Goal: Find specific page/section: Find specific page/section

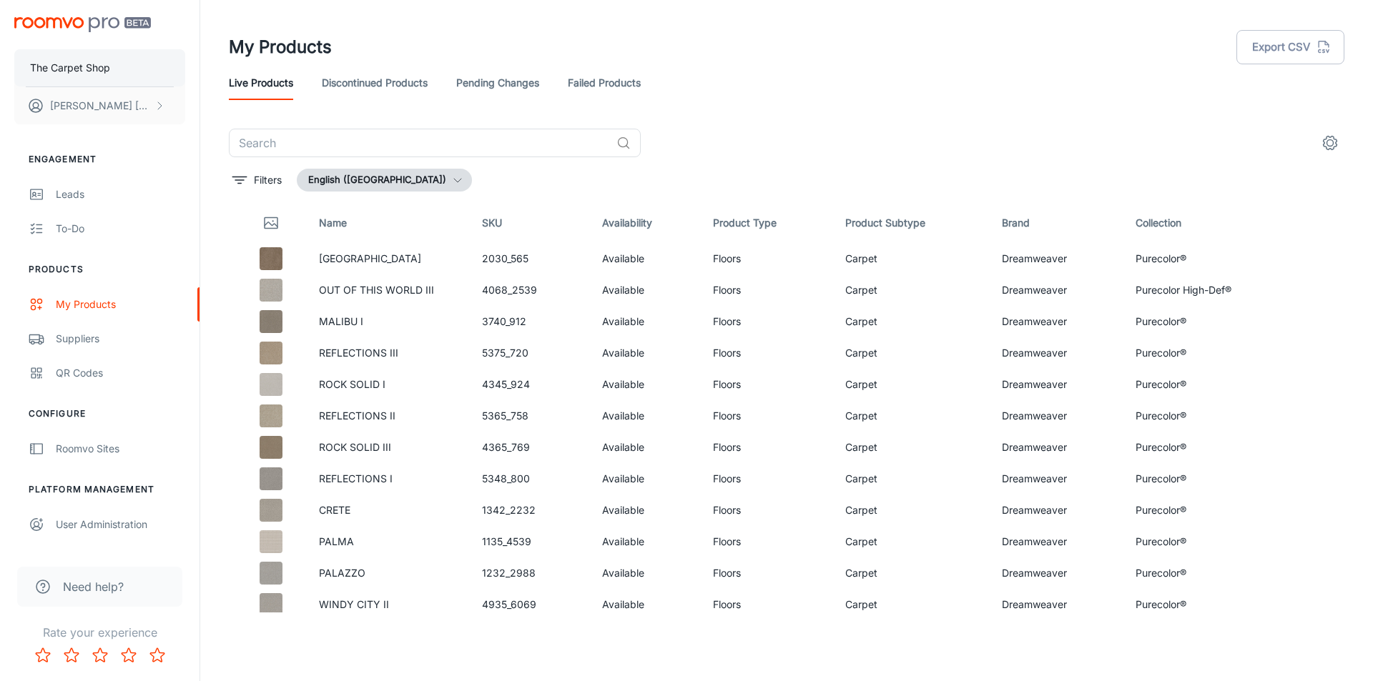
click at [83, 70] on p "The Carpet Shop" at bounding box center [70, 68] width 80 height 16
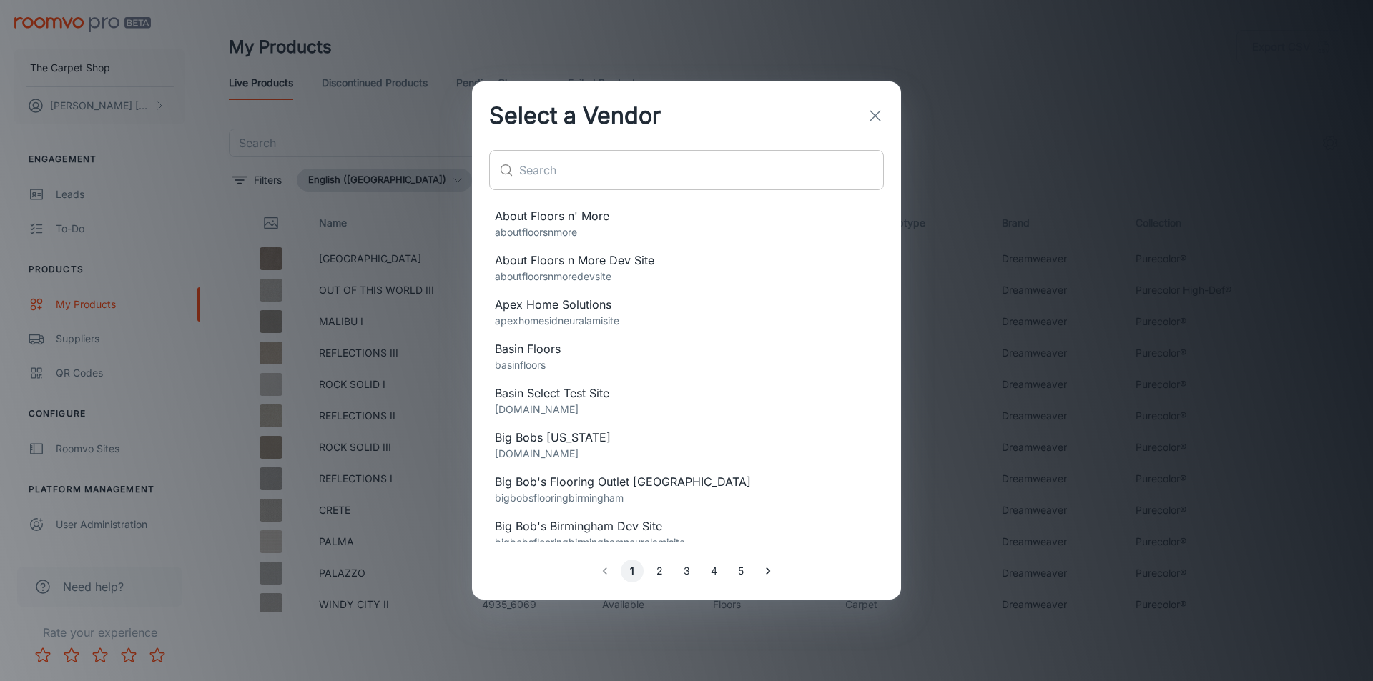
click at [539, 161] on input "text" at bounding box center [701, 170] width 365 height 40
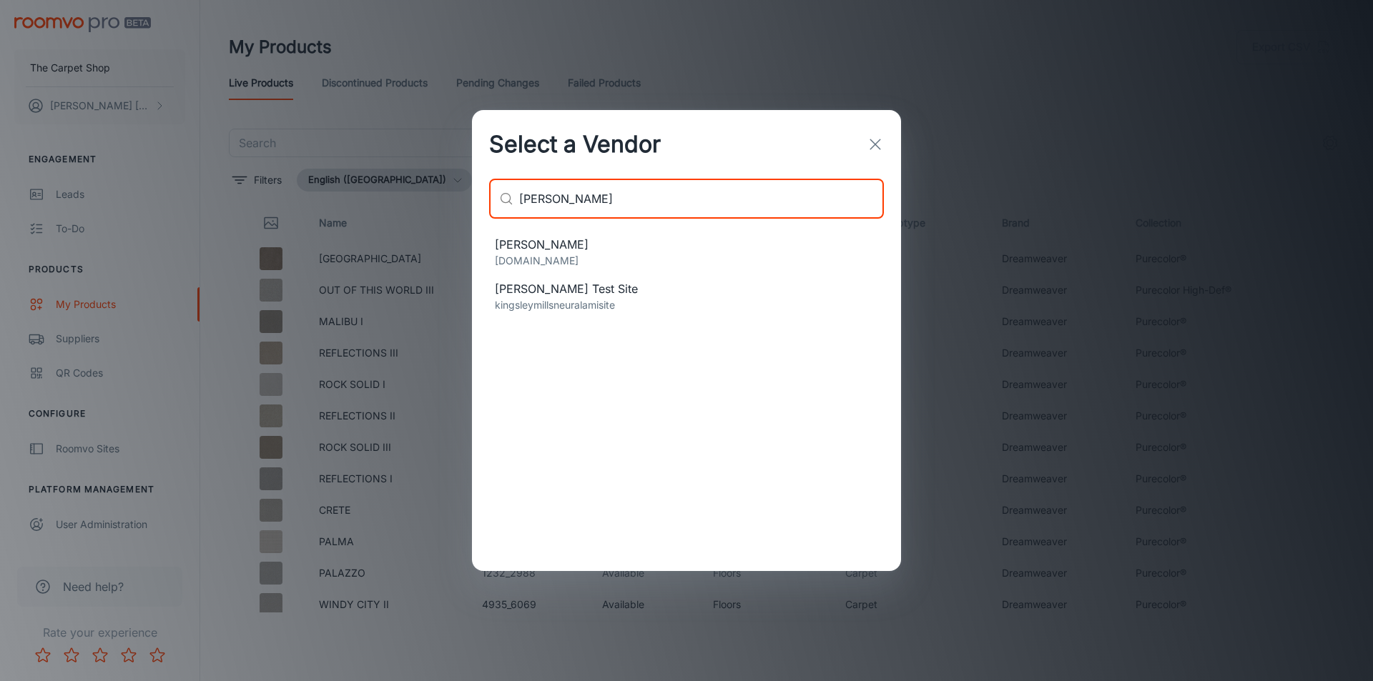
type input "[PERSON_NAME]"
click at [556, 250] on span "[PERSON_NAME]" at bounding box center [686, 244] width 383 height 17
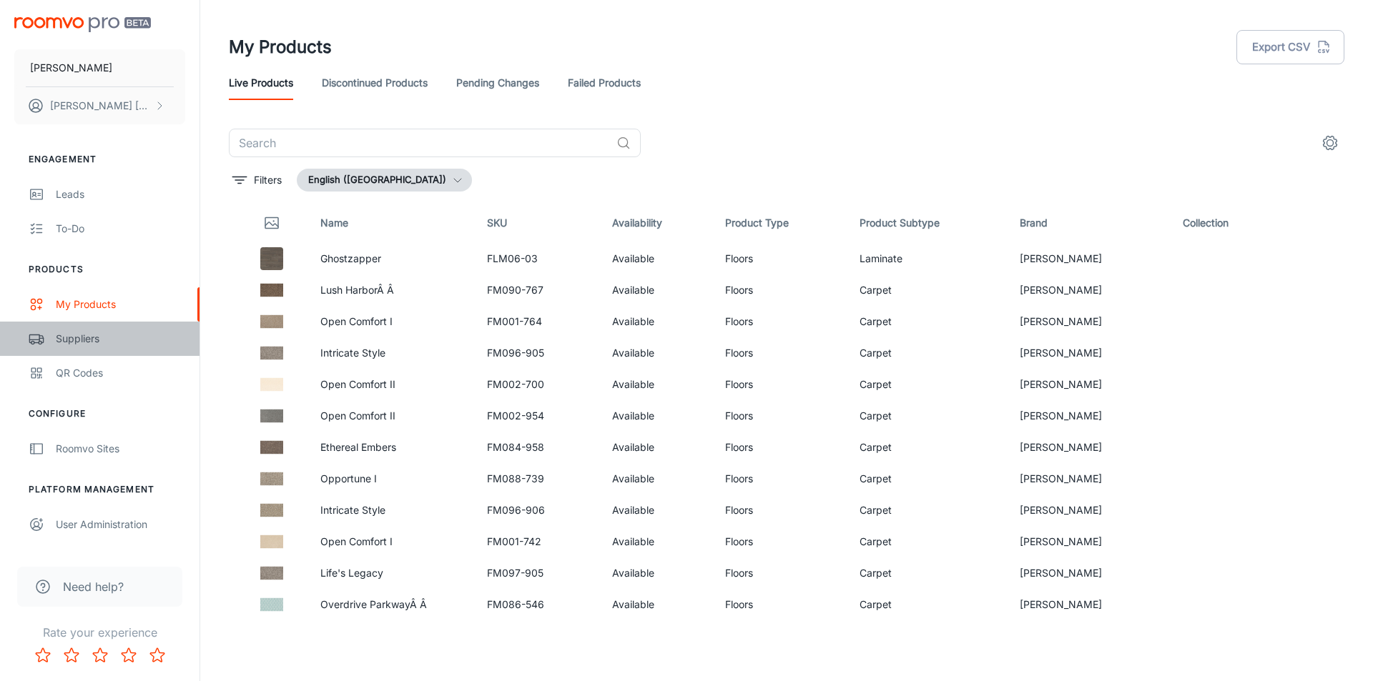
click at [119, 345] on div "Suppliers" at bounding box center [120, 339] width 129 height 16
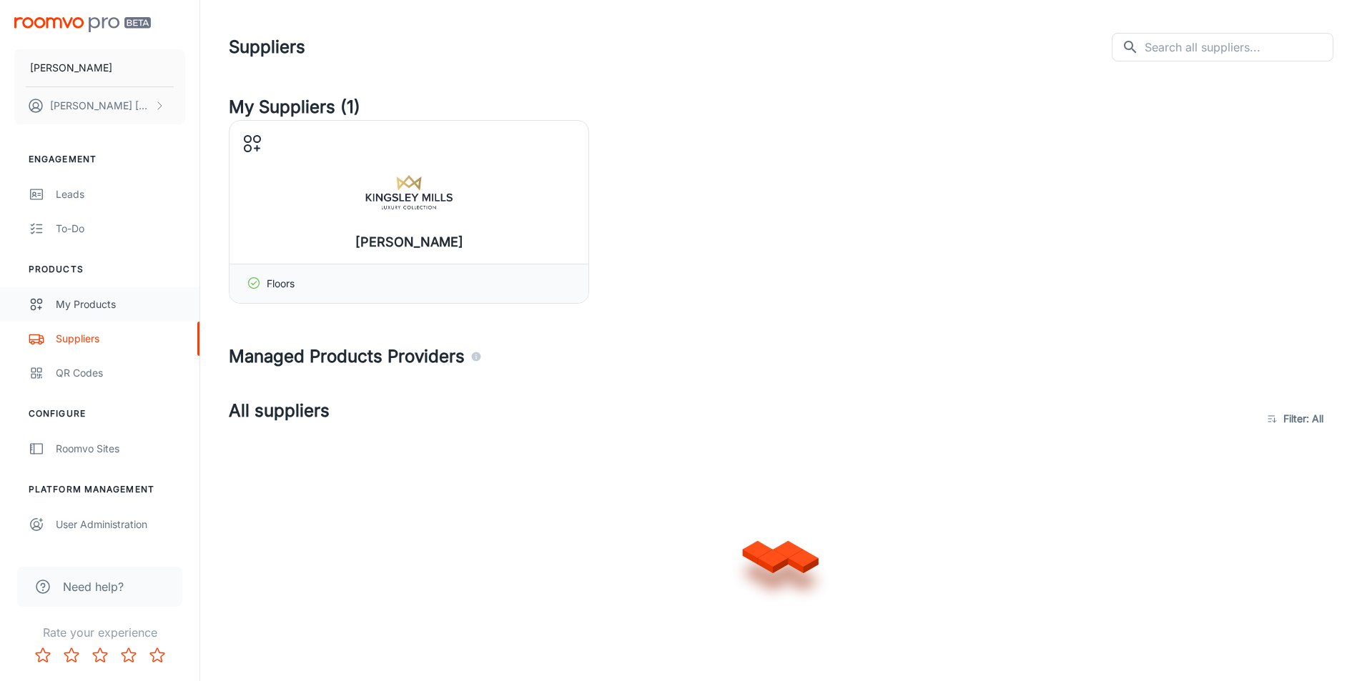
click at [115, 318] on link "My Products" at bounding box center [99, 304] width 199 height 34
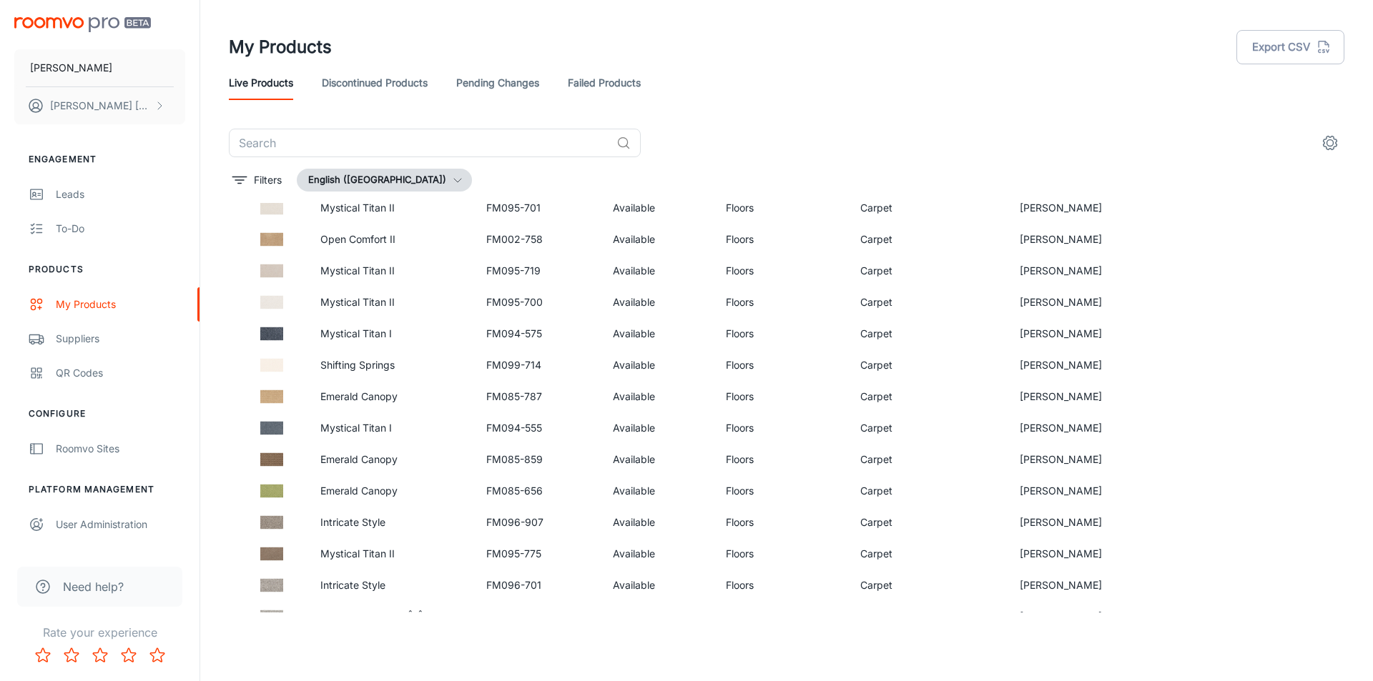
scroll to position [792, 0]
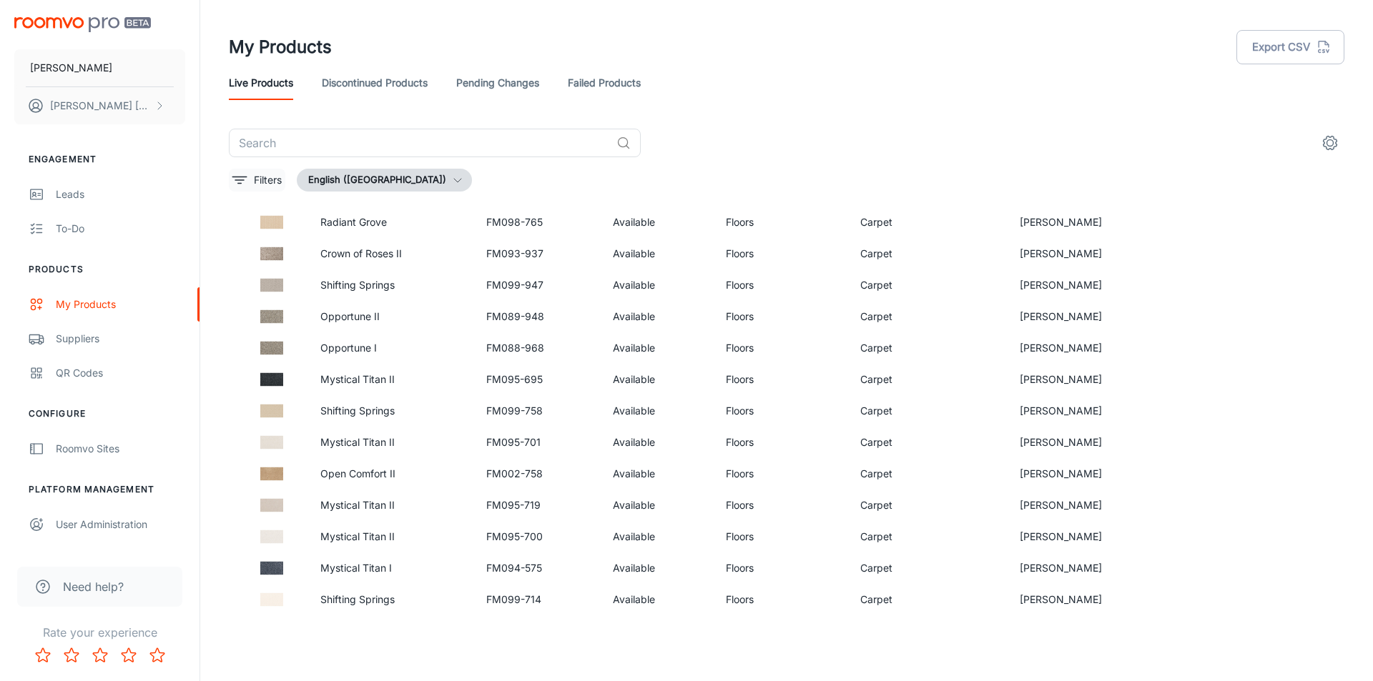
click at [254, 182] on p "Filters" at bounding box center [268, 180] width 28 height 16
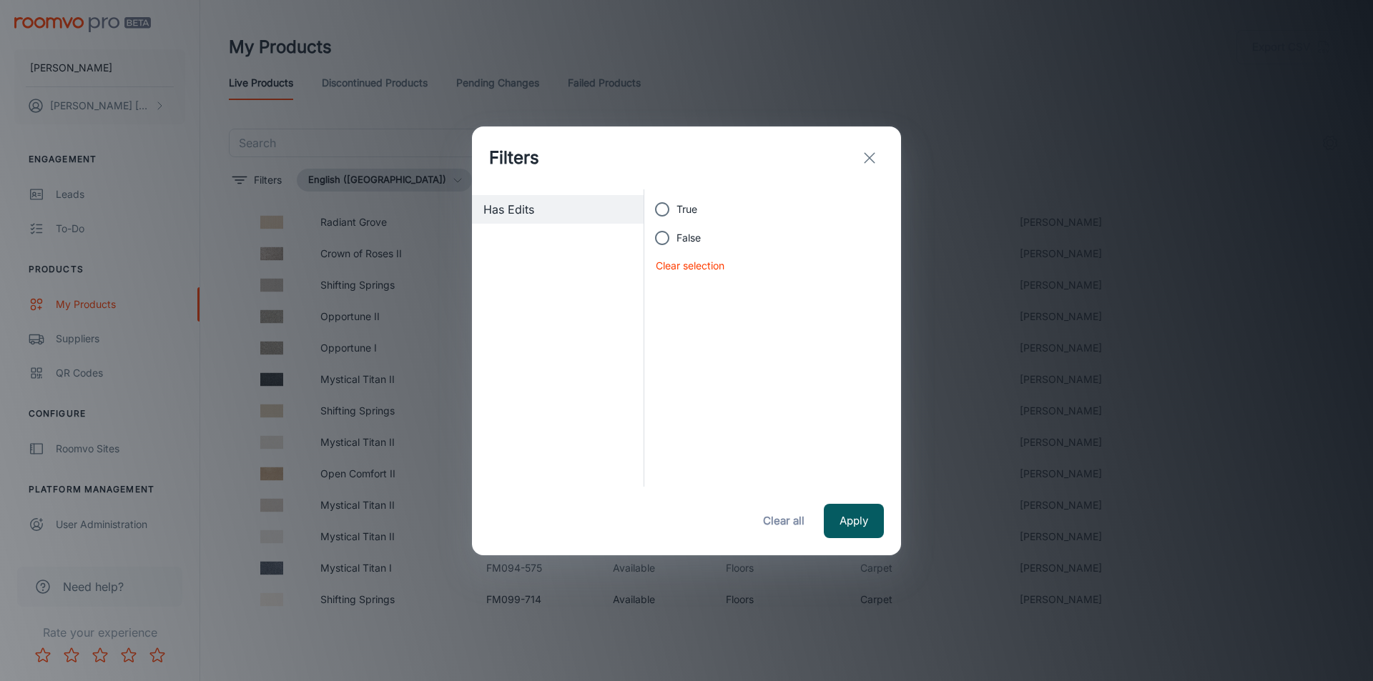
click at [862, 162] on icon "exit" at bounding box center [869, 157] width 17 height 17
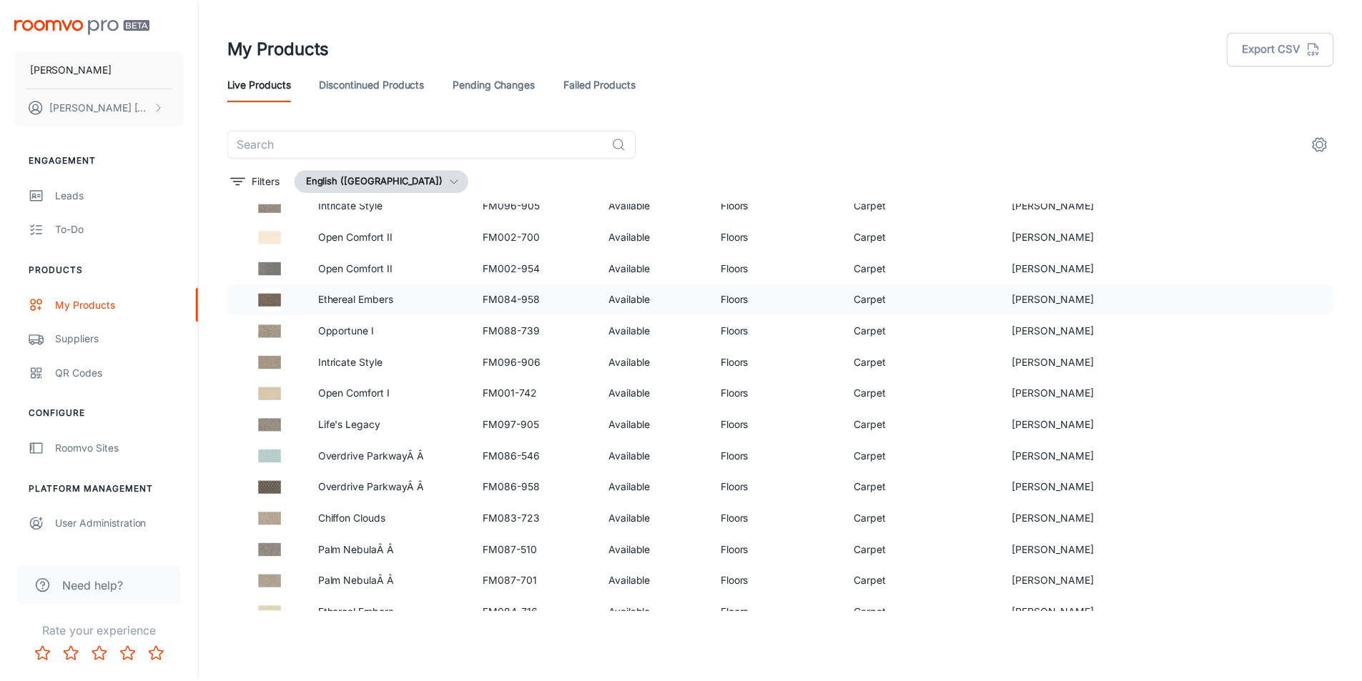
scroll to position [0, 0]
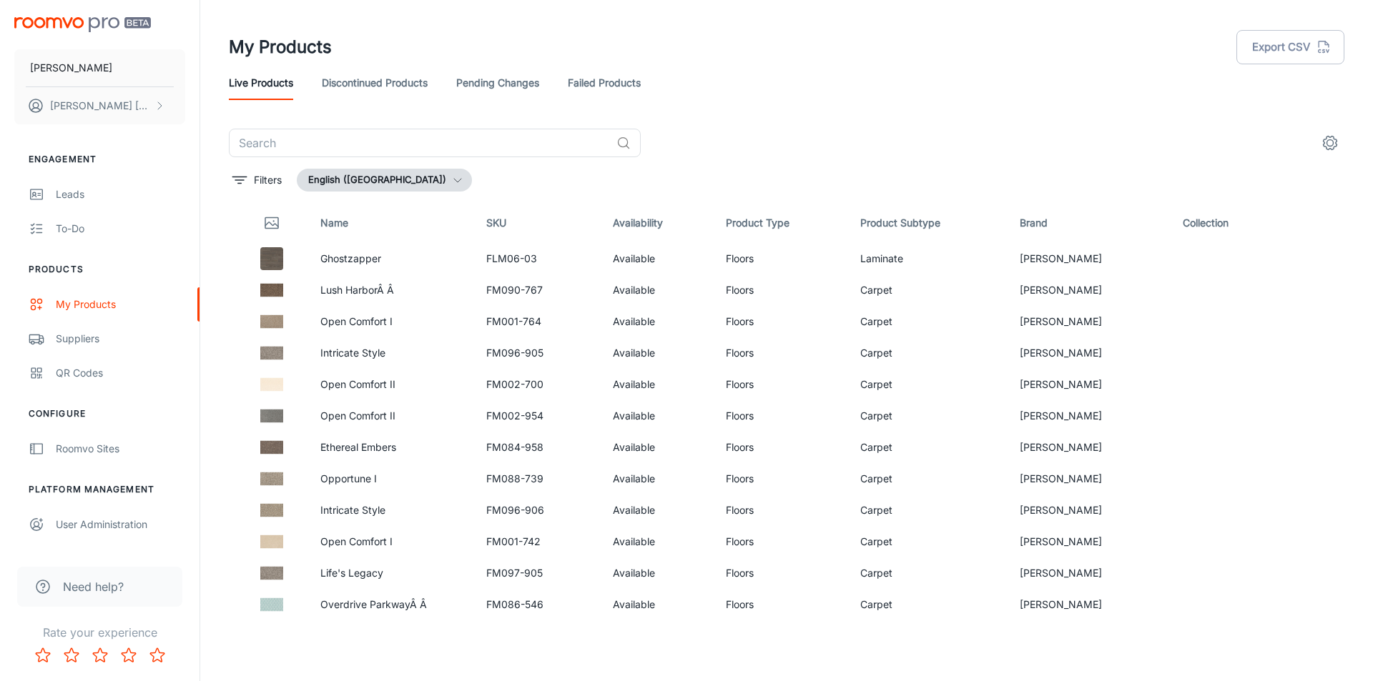
click at [1333, 142] on icon "settings" at bounding box center [1329, 142] width 17 height 17
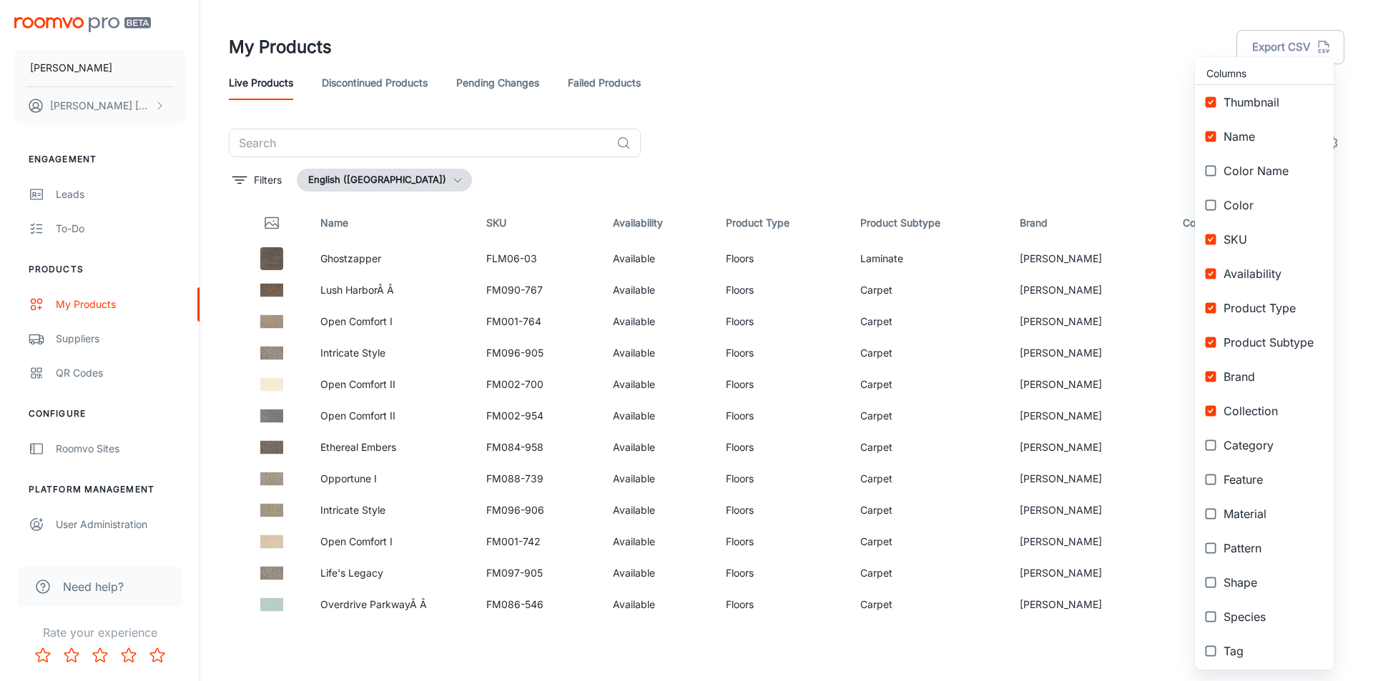
click at [762, 157] on div at bounding box center [686, 340] width 1373 height 681
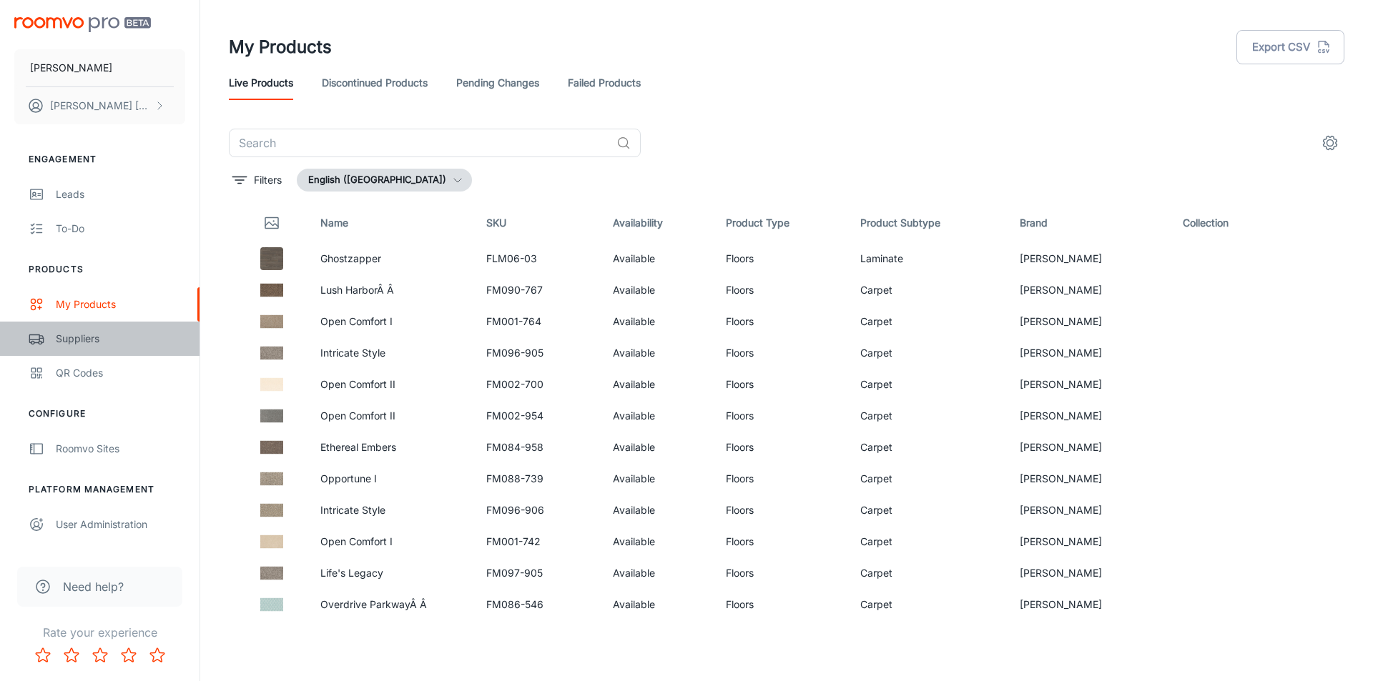
click at [82, 345] on div "Suppliers" at bounding box center [120, 339] width 129 height 16
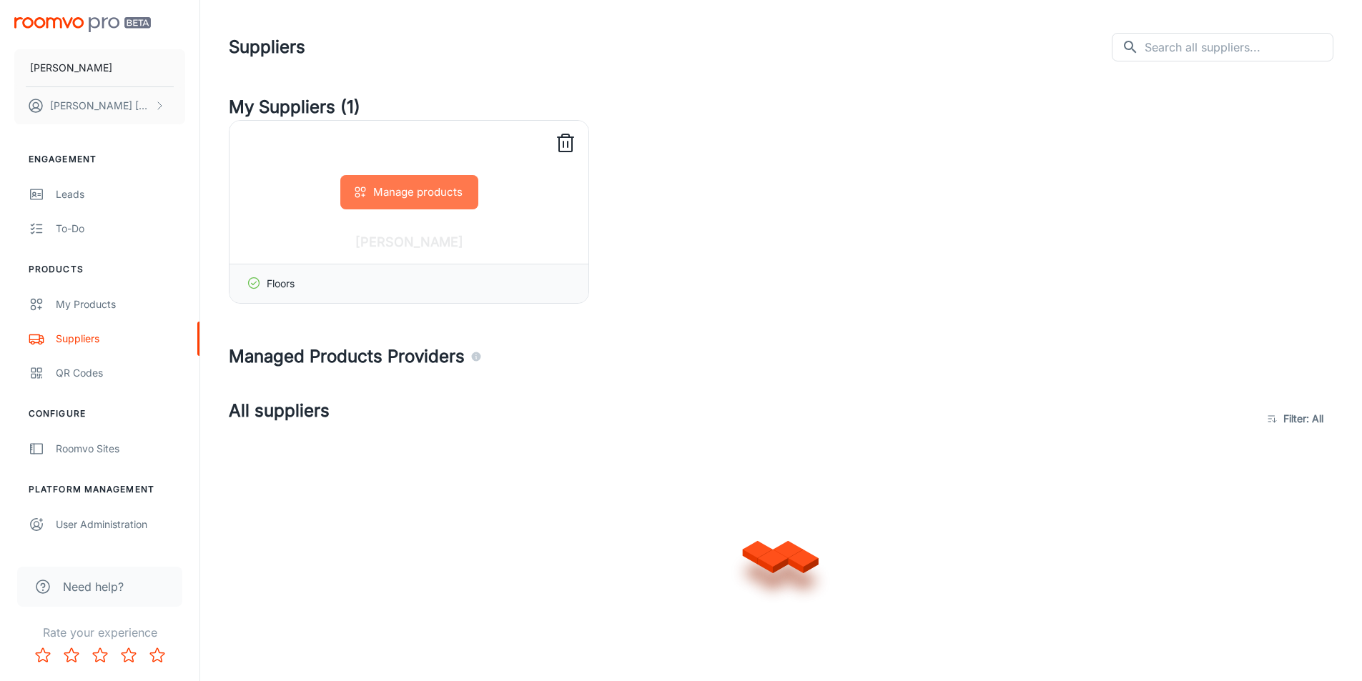
click at [391, 189] on button "Manage products" at bounding box center [409, 192] width 138 height 34
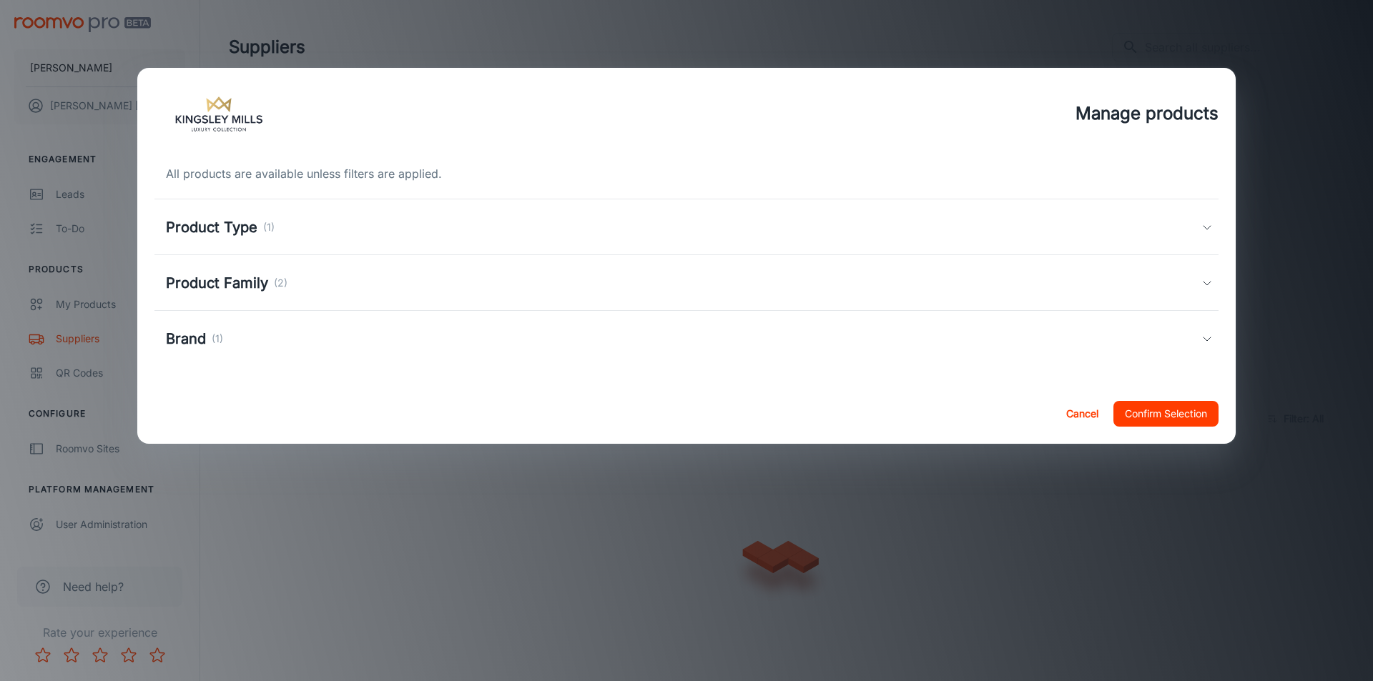
click at [220, 220] on h5 "Product Type" at bounding box center [212, 227] width 92 height 21
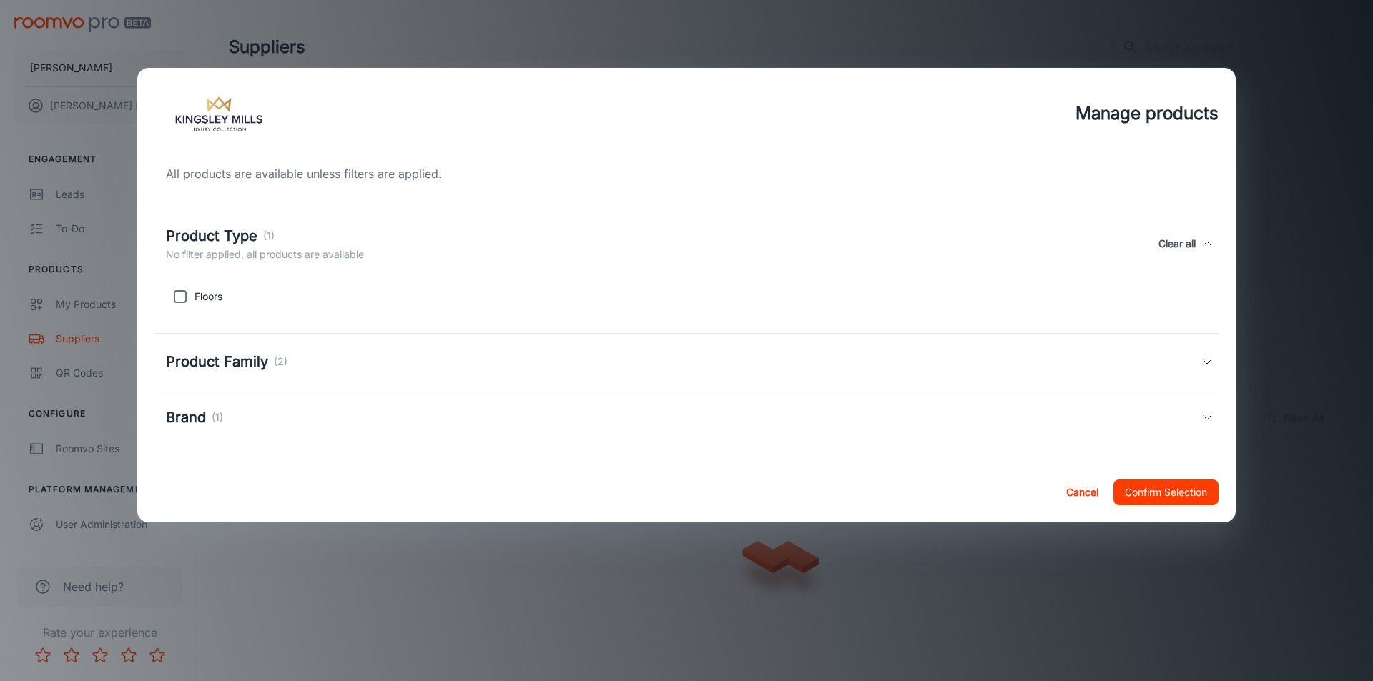
click at [220, 220] on div "Product Type (1) No filter applied, all products are available Clear all" at bounding box center [686, 244] width 1064 height 66
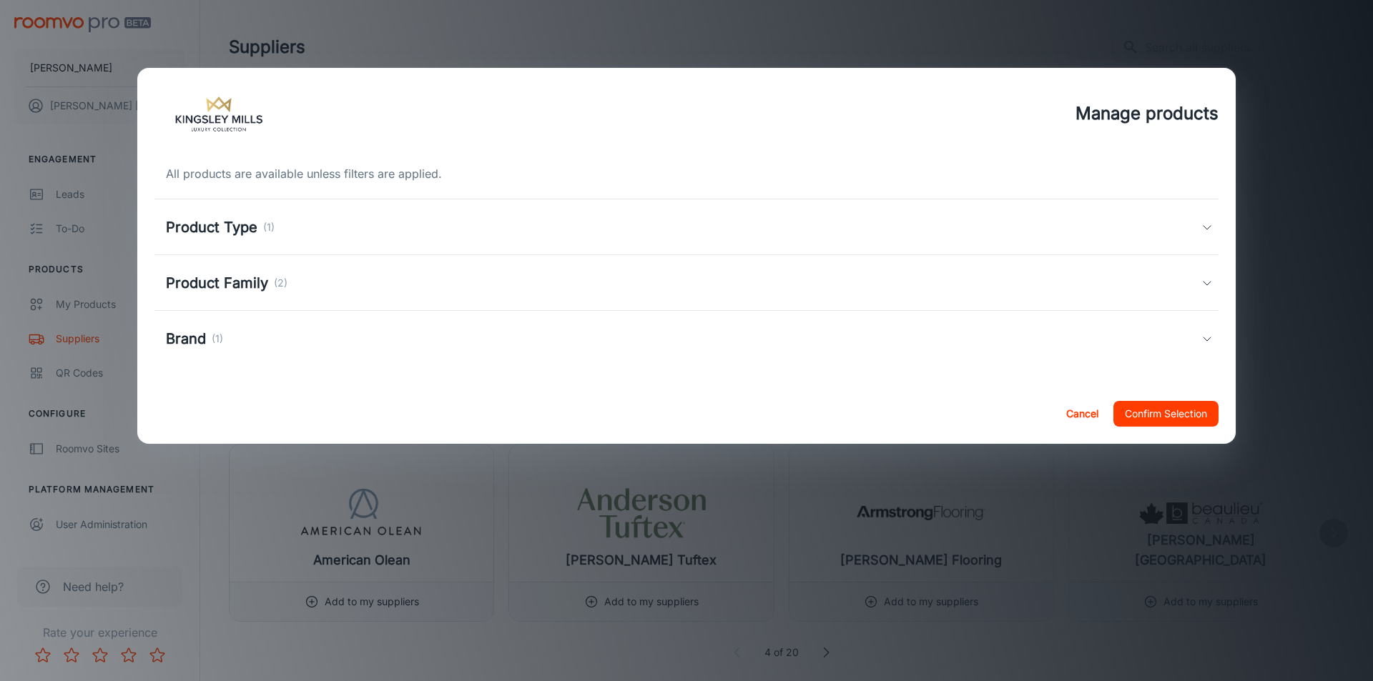
click at [202, 288] on h5 "Product Family" at bounding box center [217, 282] width 102 height 21
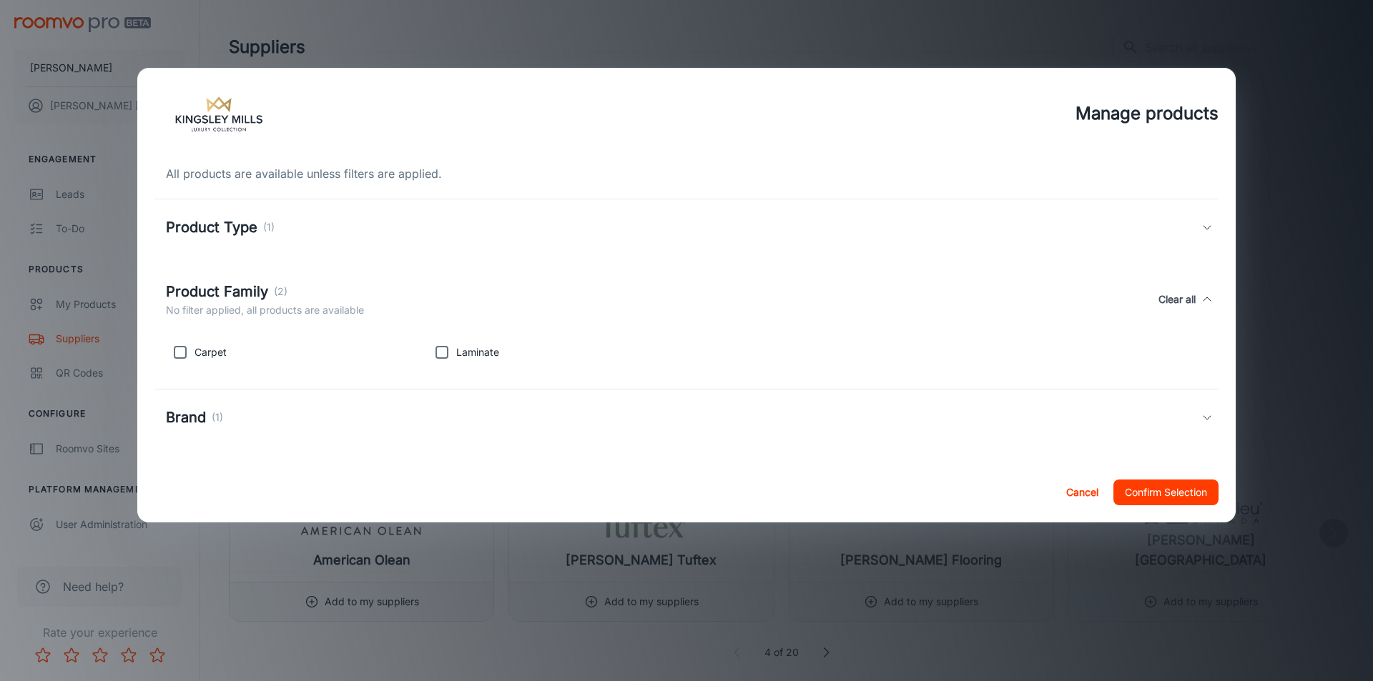
click at [202, 288] on h5 "Product Family" at bounding box center [217, 291] width 102 height 21
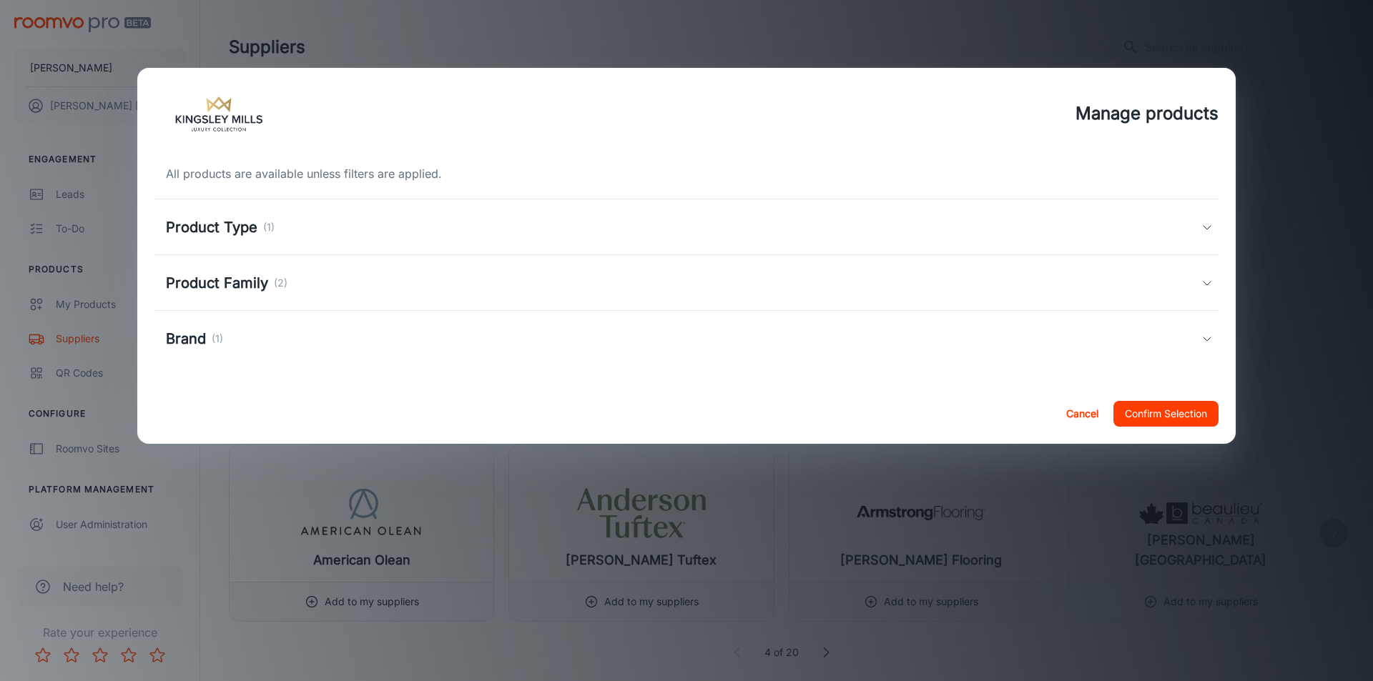
click at [194, 327] on div "Brand (1)" at bounding box center [686, 339] width 1064 height 56
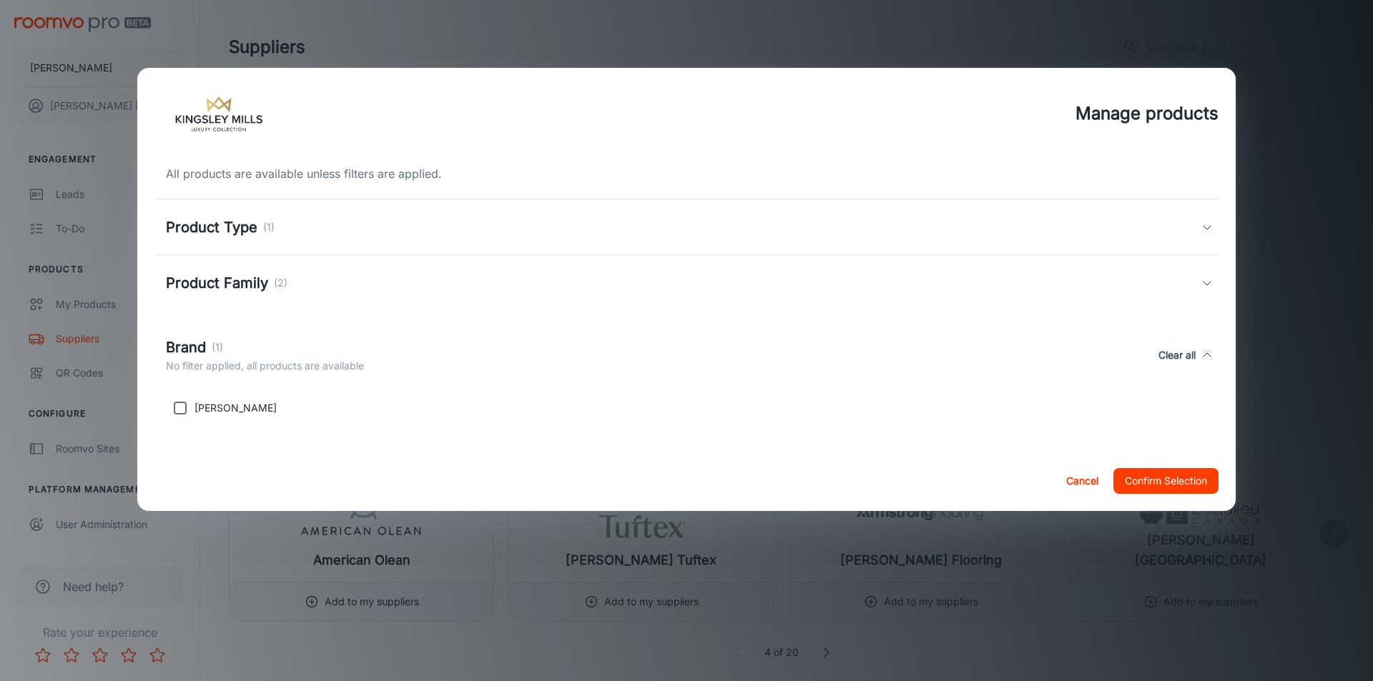
click at [197, 332] on div "Brand (1) No filter applied, all products are available Clear all" at bounding box center [686, 355] width 1064 height 66
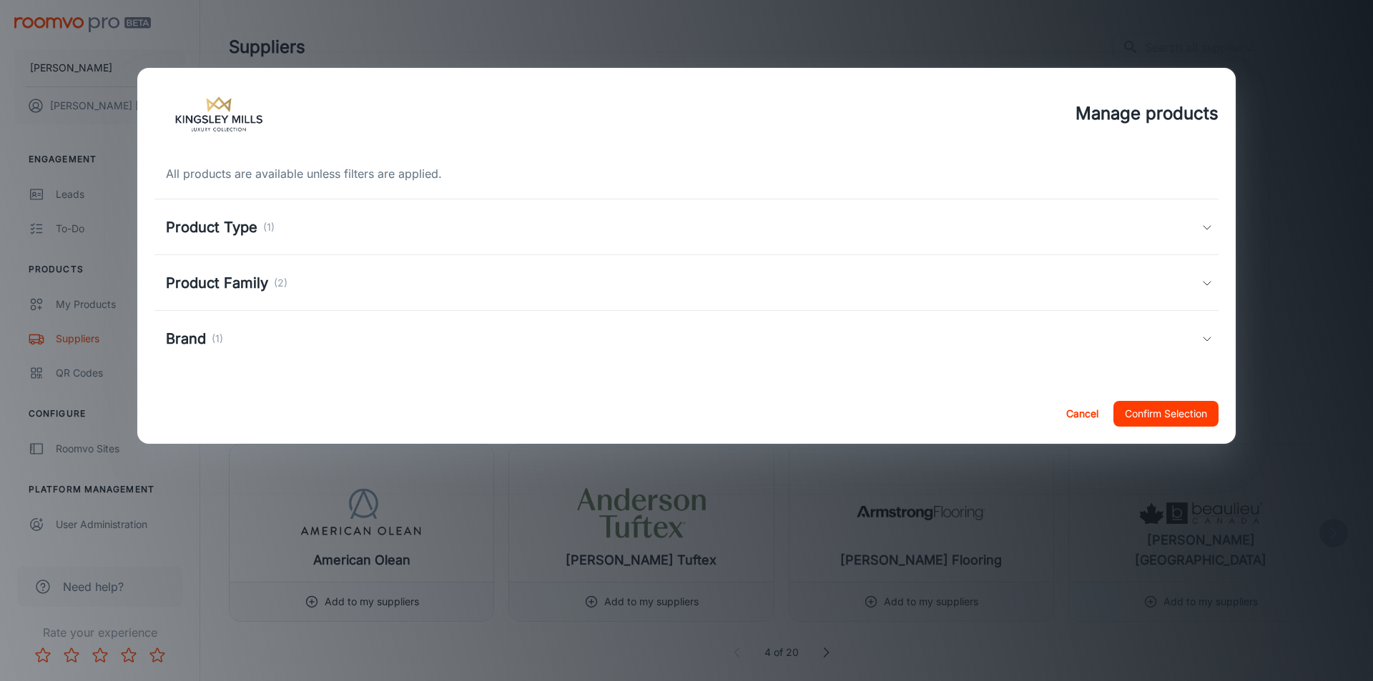
click at [1073, 410] on button "Cancel" at bounding box center [1082, 414] width 46 height 26
